Goal: Book appointment/travel/reservation

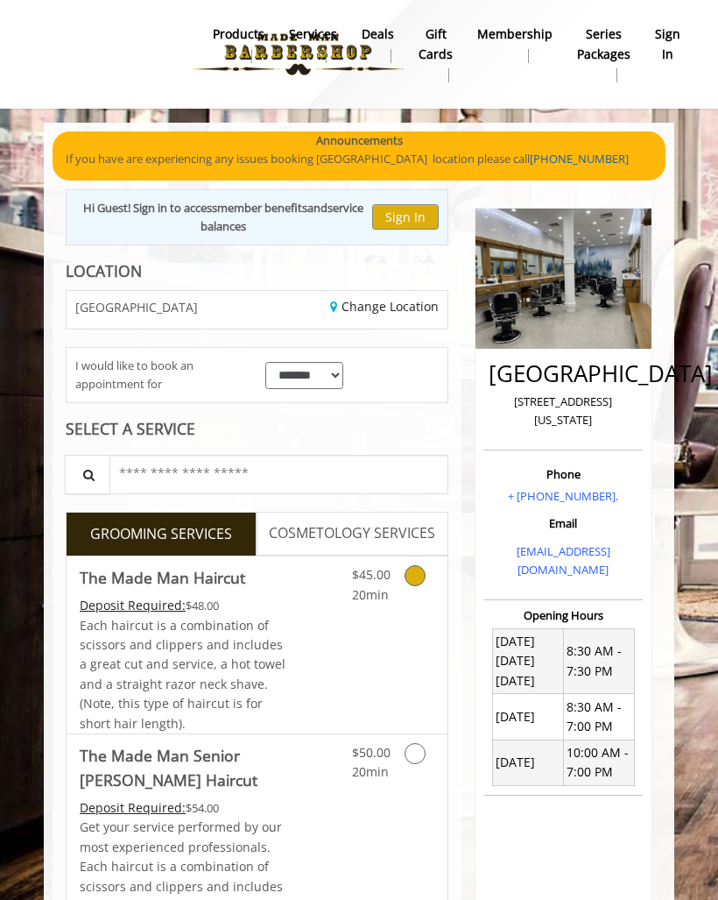
click at [418, 584] on link "Grooming services" at bounding box center [424, 580] width 19 height 48
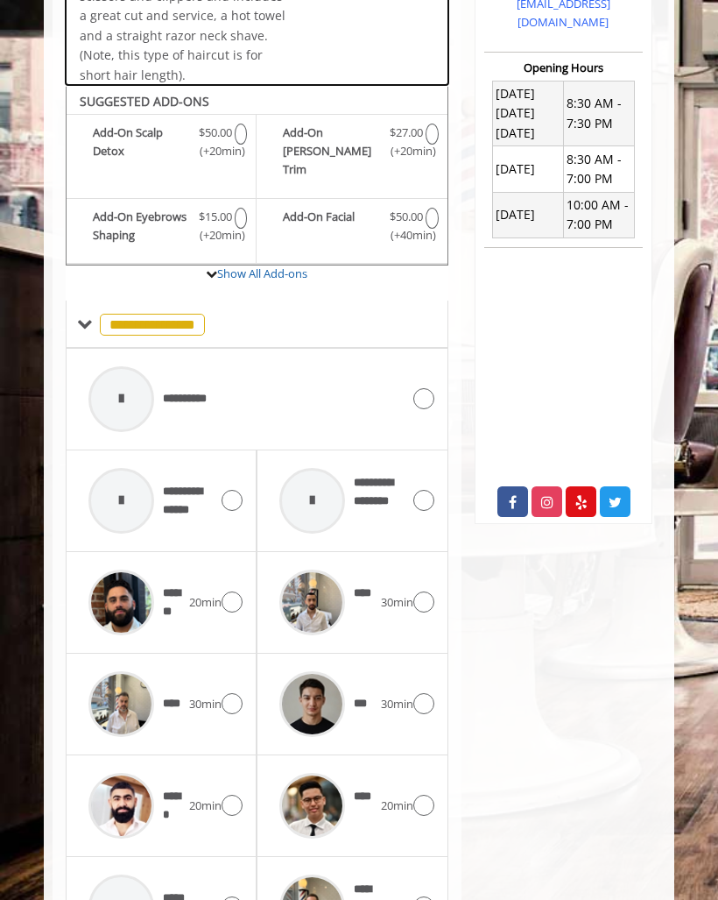
scroll to position [625, 0]
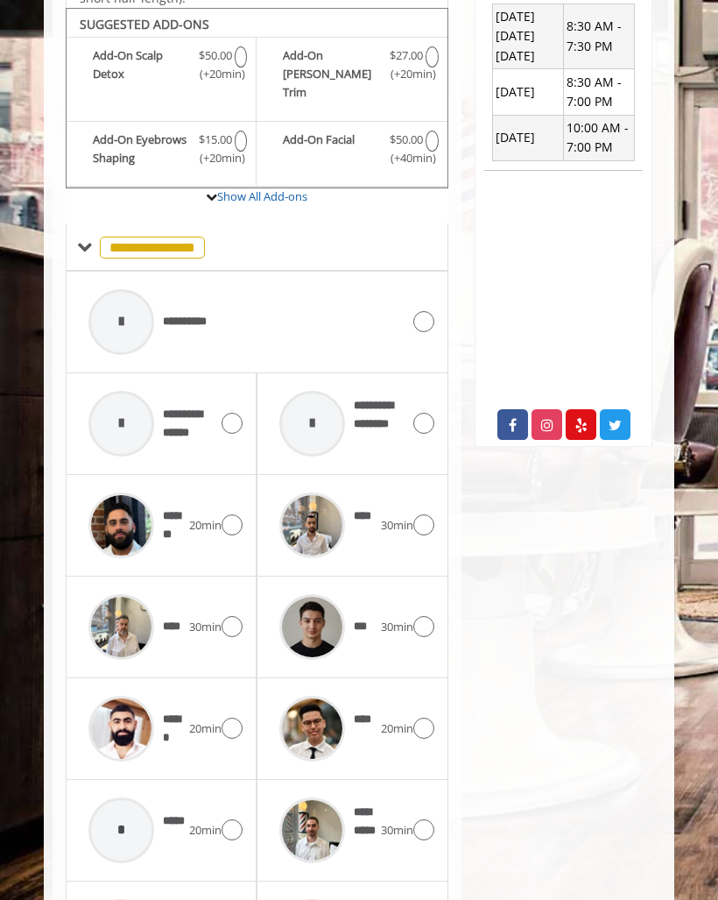
click at [427, 687] on div "**** 20min" at bounding box center [352, 728] width 163 height 83
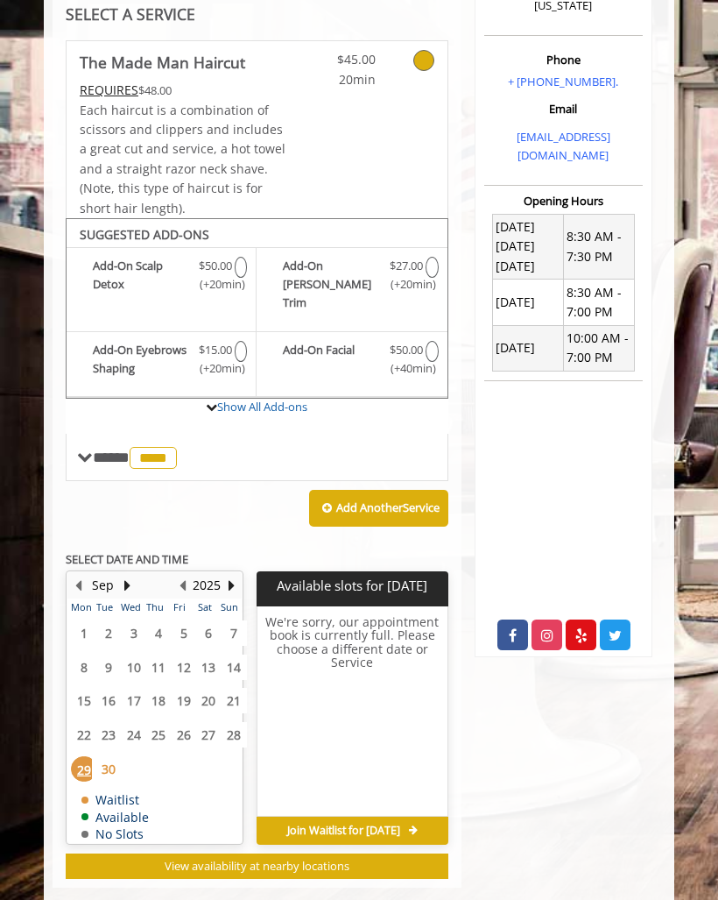
scroll to position [427, 0]
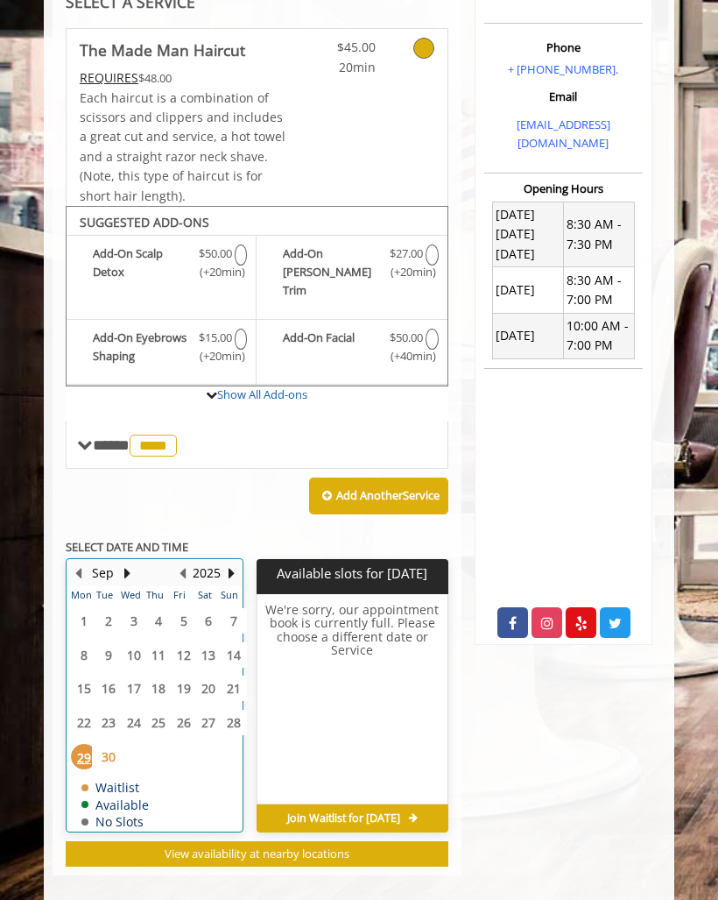
click at [229, 563] on button "Next Year" at bounding box center [231, 572] width 14 height 19
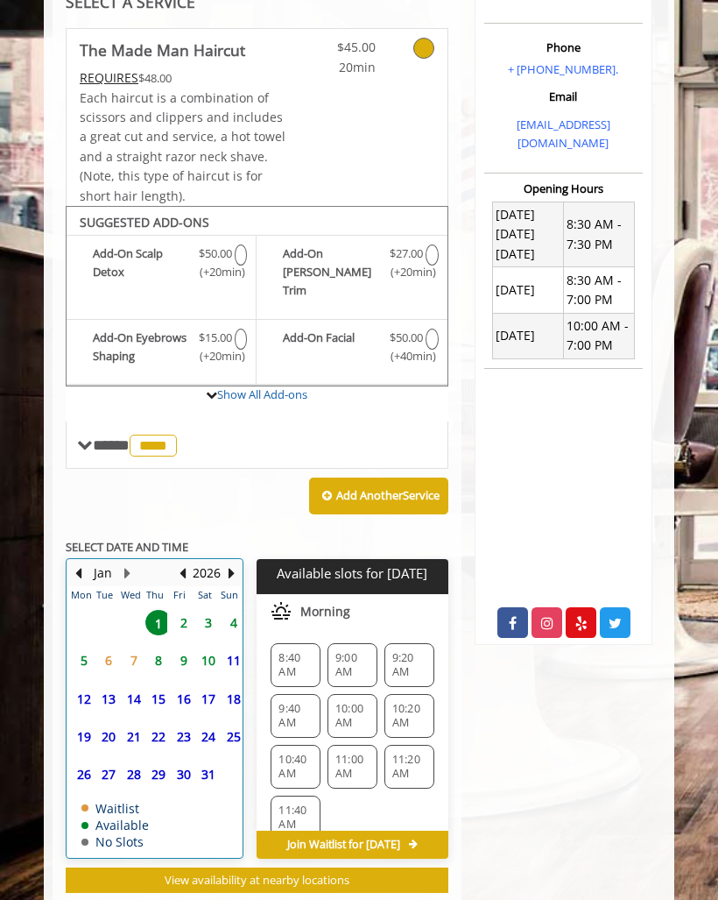
click at [82, 563] on button "Previous Month" at bounding box center [78, 572] width 14 height 19
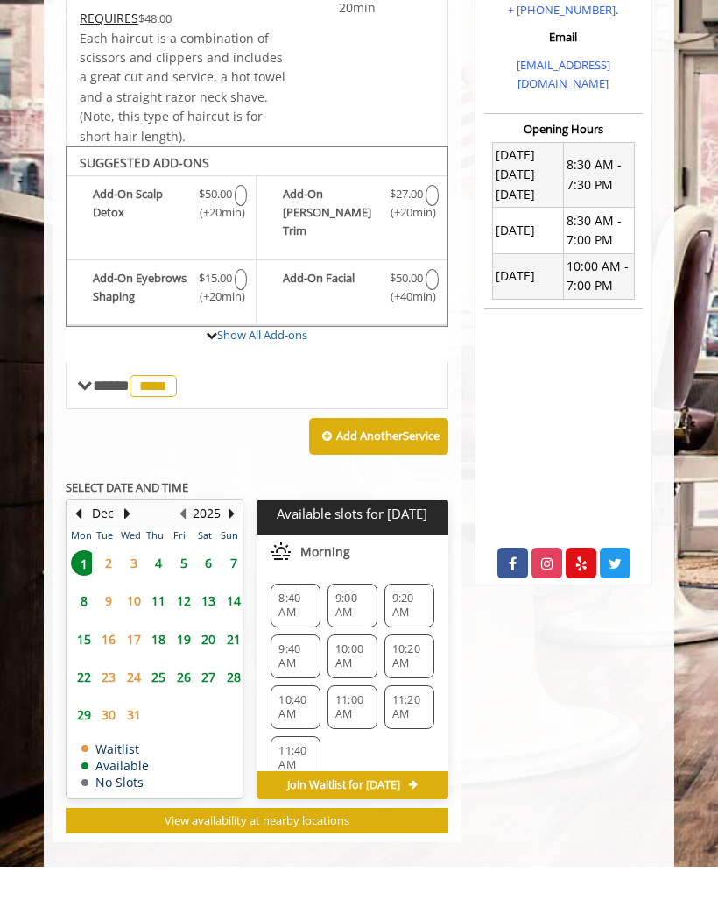
click at [79, 583] on span "1" at bounding box center [84, 595] width 26 height 25
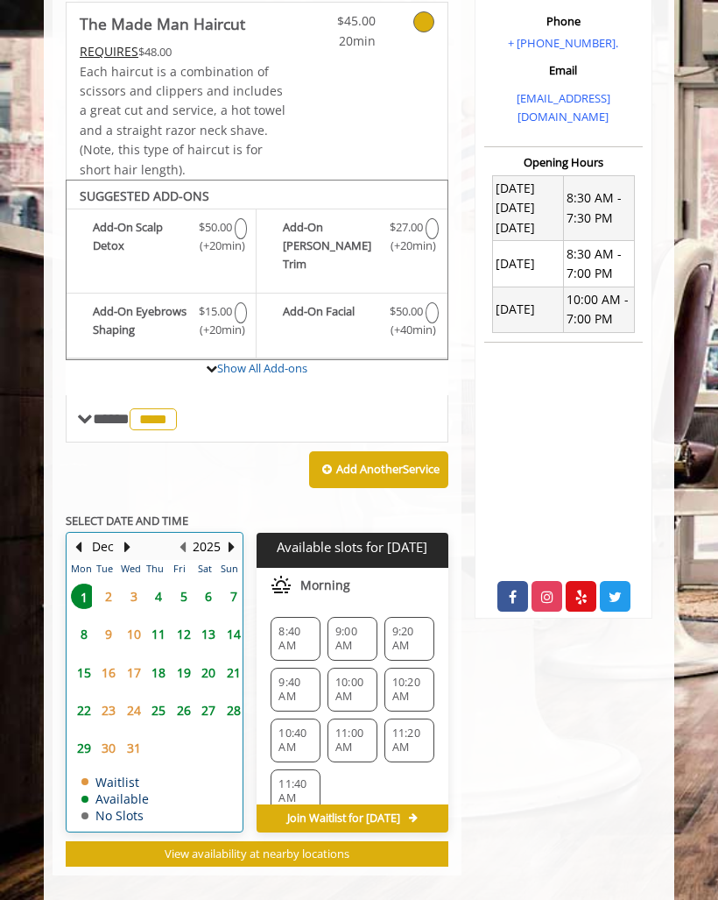
click at [77, 537] on button "Previous Month" at bounding box center [78, 546] width 14 height 19
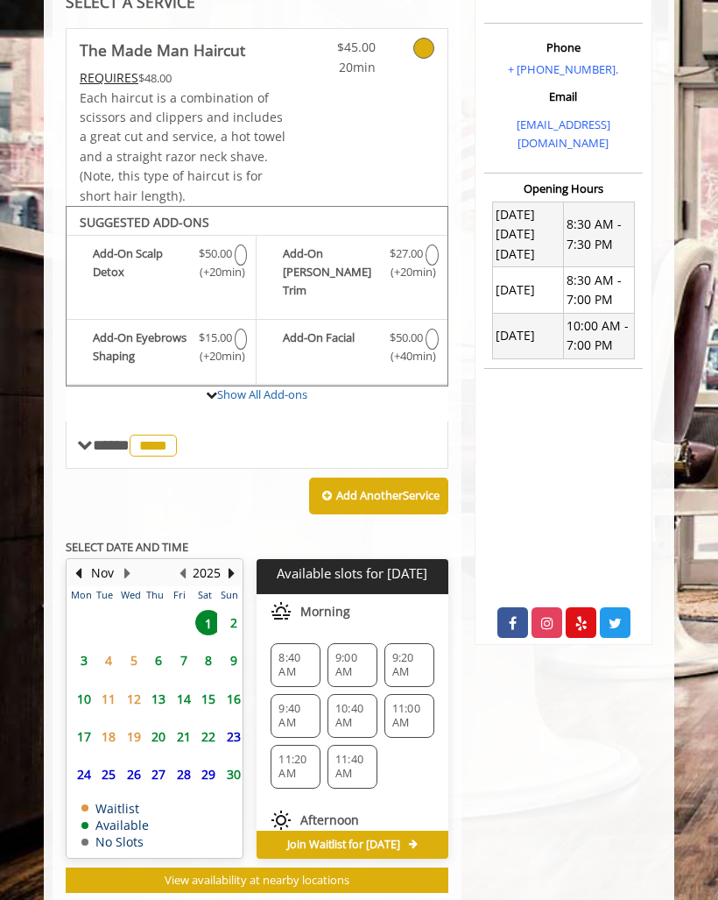
click at [106, 724] on span "18" at bounding box center [108, 736] width 26 height 25
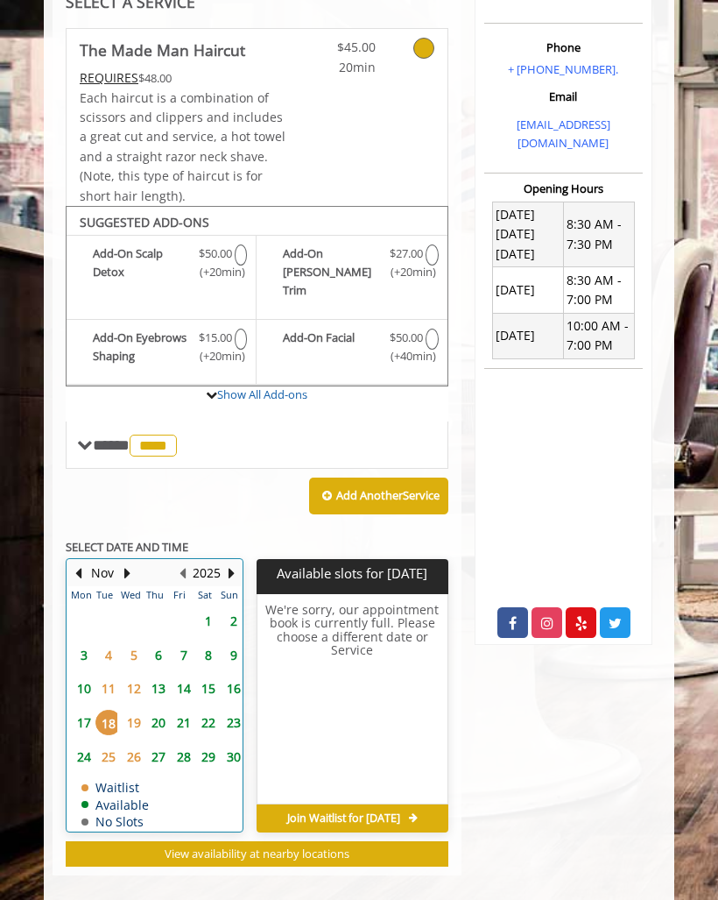
click at [83, 563] on button "Previous Month" at bounding box center [78, 572] width 14 height 19
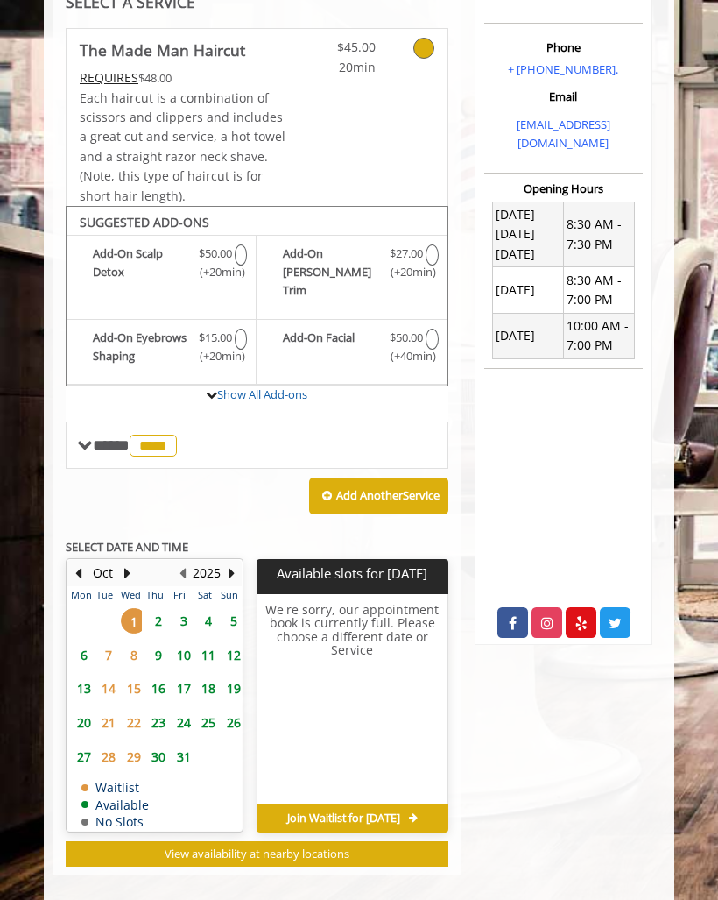
click at [105, 642] on span "7" at bounding box center [108, 654] width 26 height 25
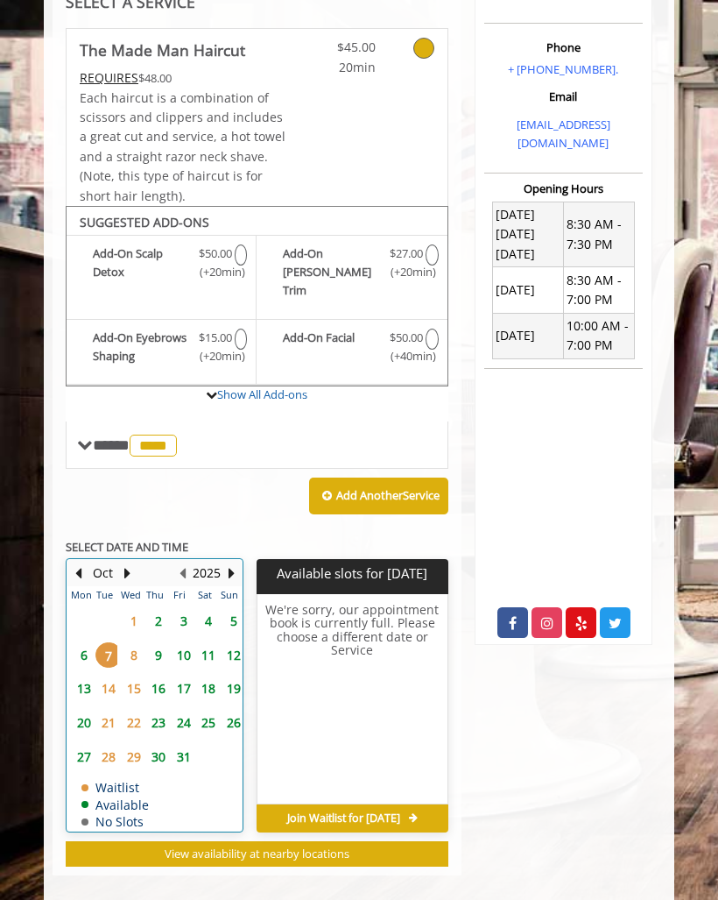
click at [80, 563] on button "Previous Month" at bounding box center [78, 572] width 14 height 19
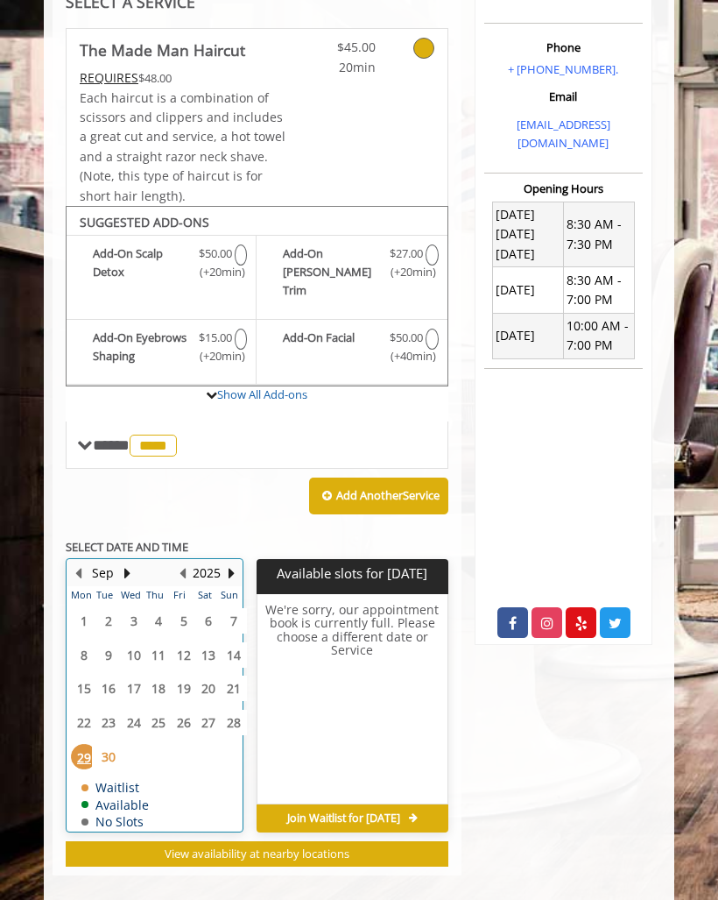
click at [130, 563] on button "Next Month" at bounding box center [127, 572] width 14 height 19
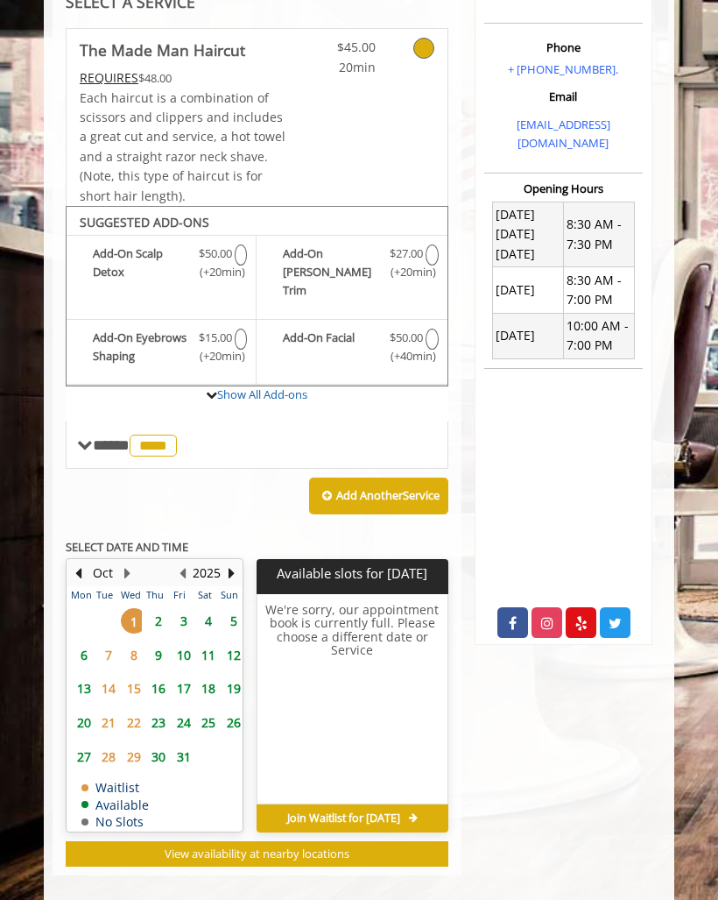
click at [154, 608] on span "2" at bounding box center [158, 620] width 26 height 25
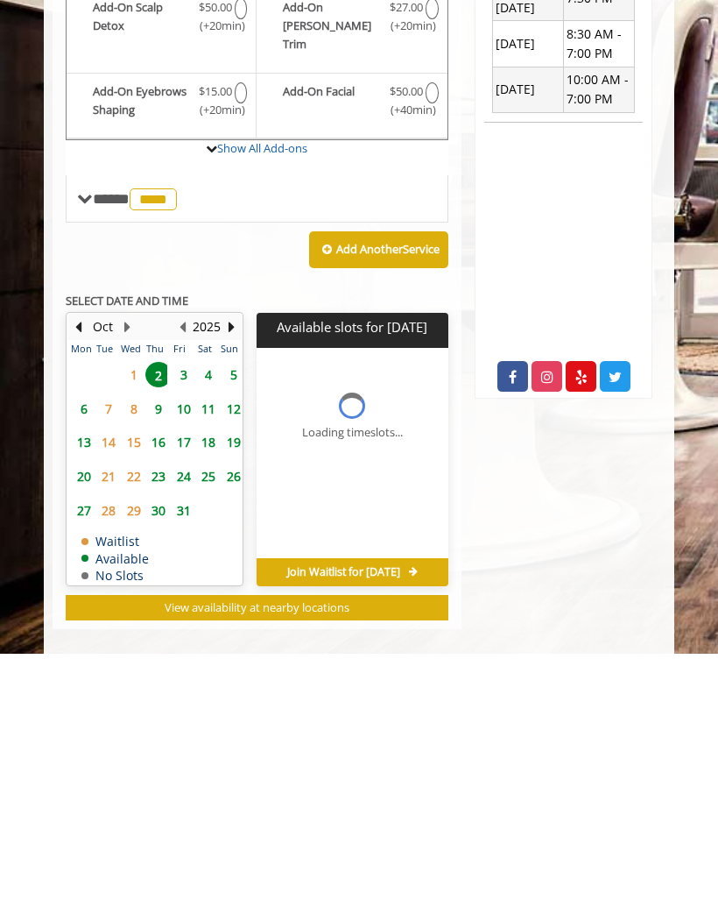
scroll to position [453, 0]
